Goal: Task Accomplishment & Management: Manage account settings

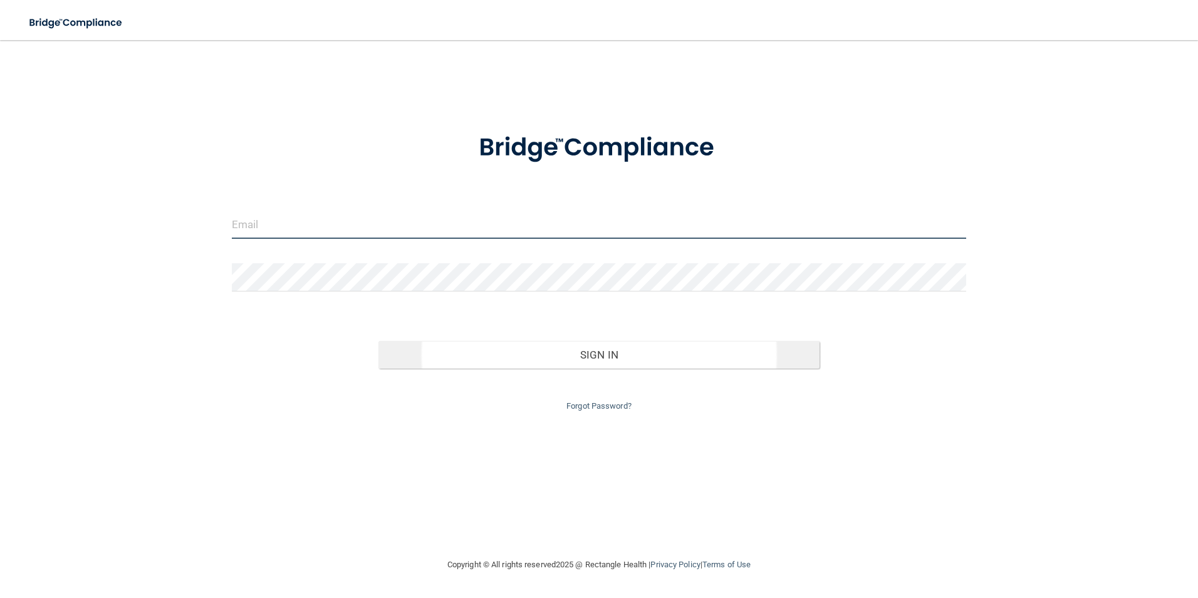
type input "[EMAIL_ADDRESS][DOMAIN_NAME]"
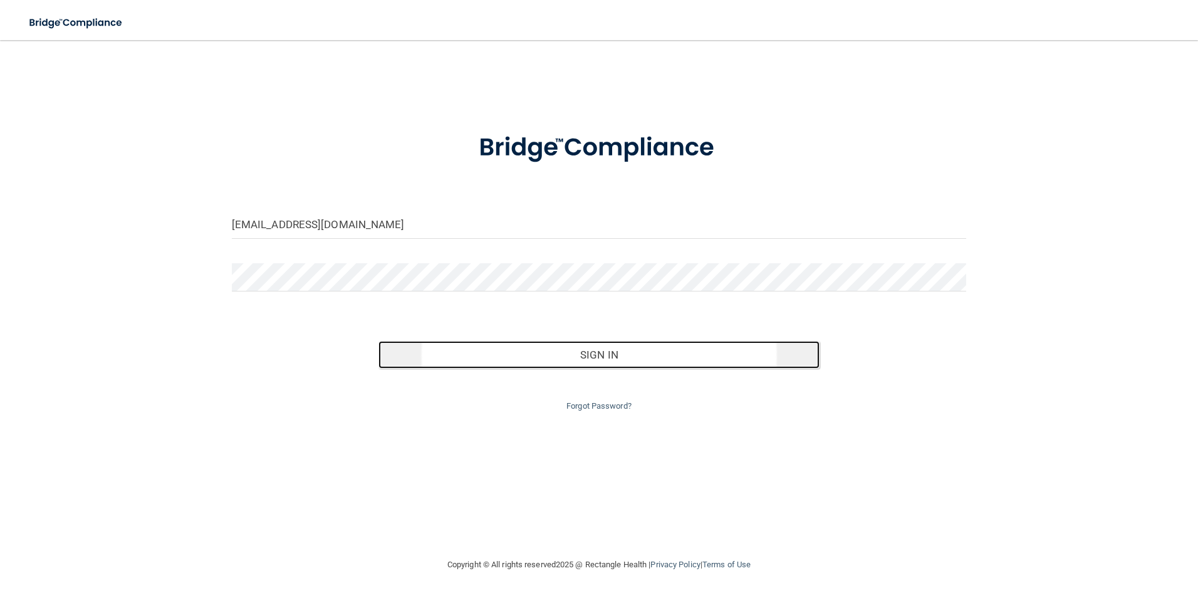
click at [530, 362] on button "Sign In" at bounding box center [599, 355] width 441 height 28
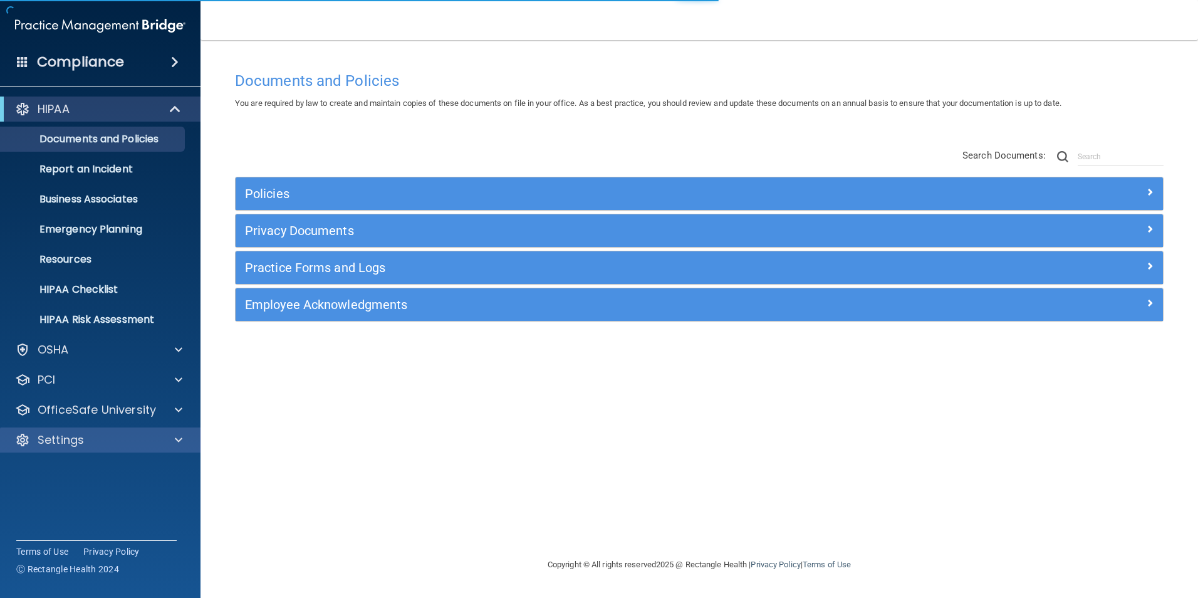
click at [75, 449] on div "Settings" at bounding box center [100, 439] width 201 height 25
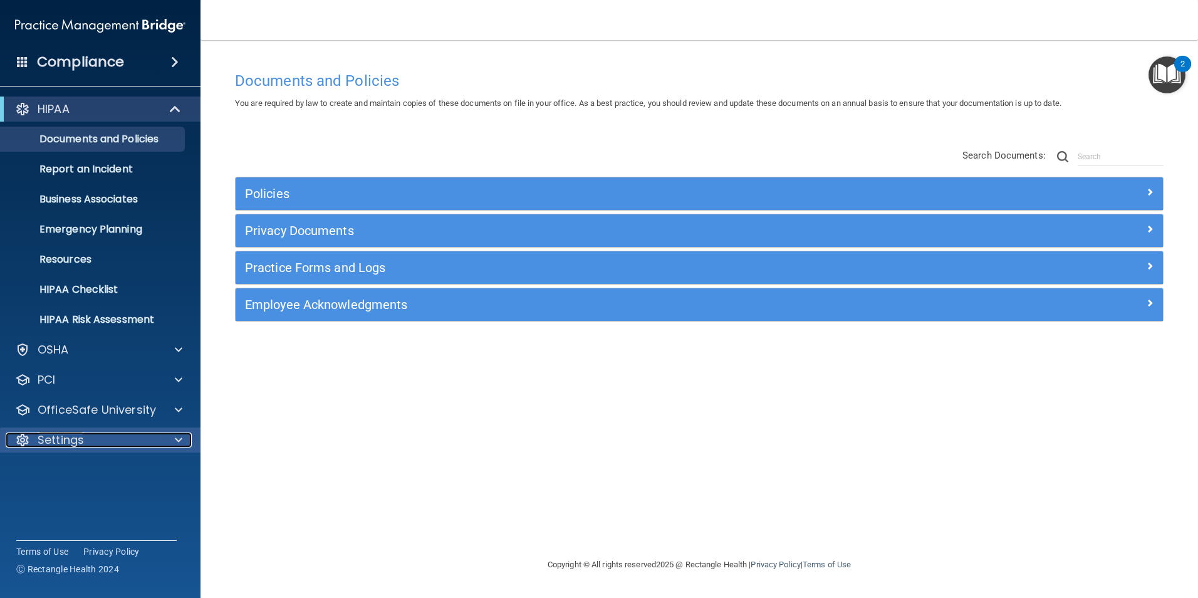
click at [91, 443] on div "Settings" at bounding box center [83, 439] width 155 height 15
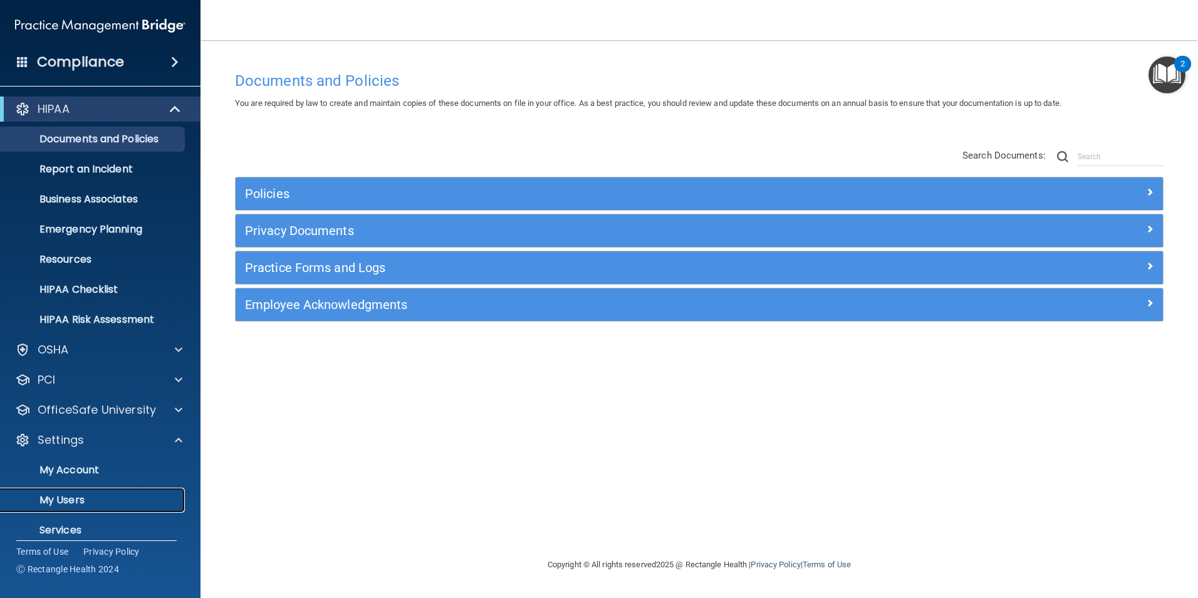
click at [88, 497] on p "My Users" at bounding box center [93, 500] width 171 height 13
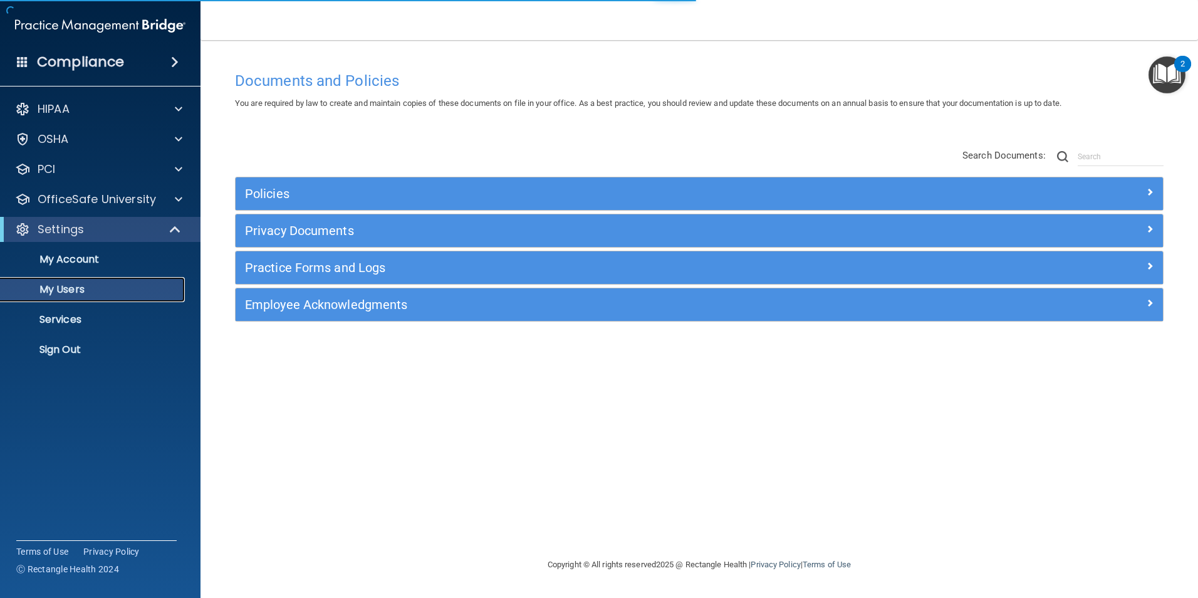
select select "20"
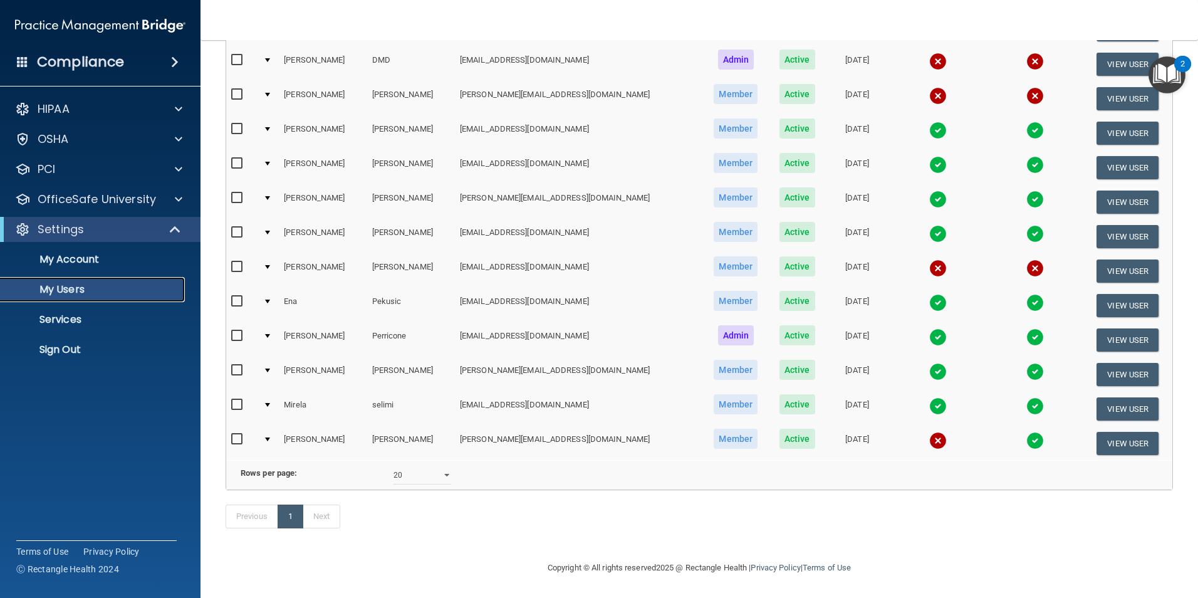
scroll to position [267, 0]
click at [1083, 254] on td "View User" at bounding box center [1127, 271] width 89 height 34
click at [1097, 259] on button "View User" at bounding box center [1128, 270] width 62 height 23
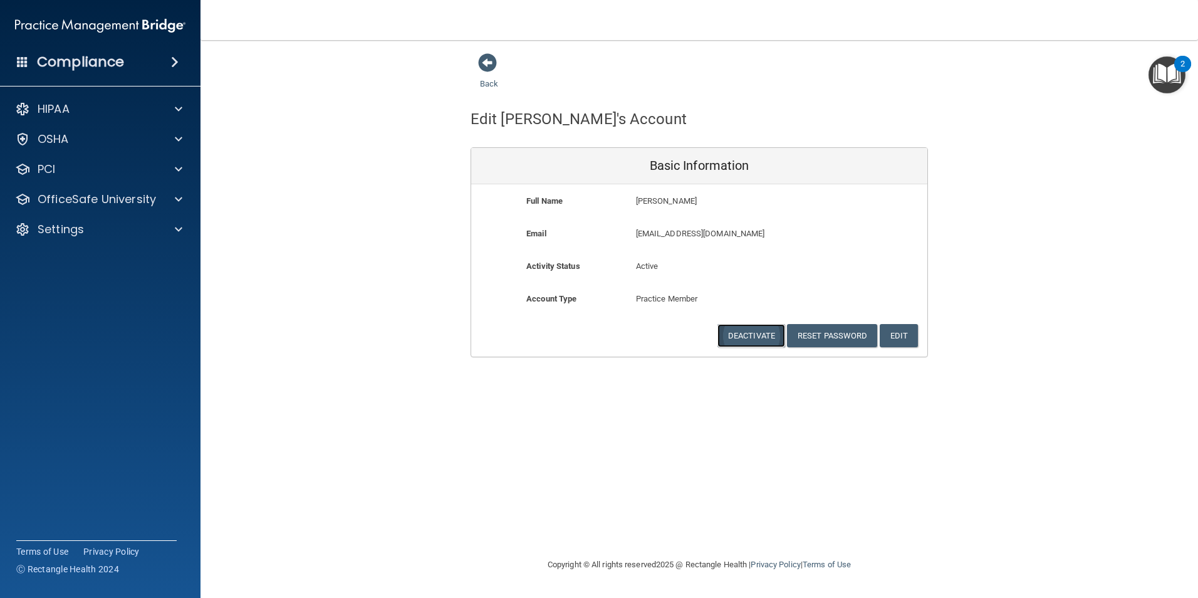
click at [758, 335] on button "Deactivate" at bounding box center [752, 335] width 68 height 23
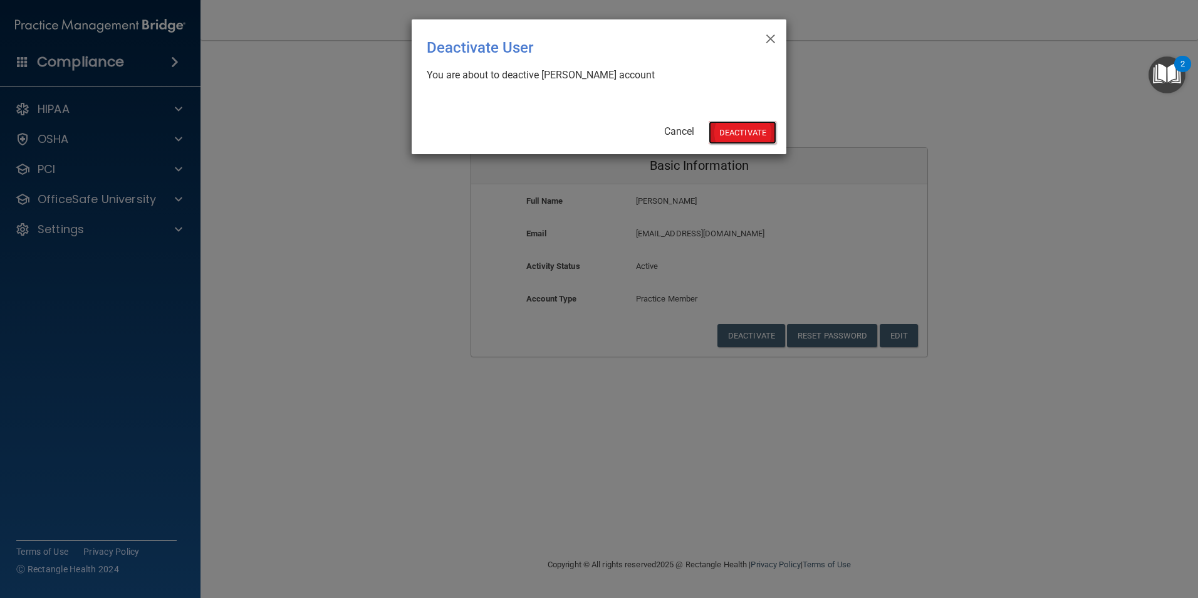
click at [744, 126] on button "Deactivate" at bounding box center [743, 132] width 68 height 23
